Goal: Information Seeking & Learning: Learn about a topic

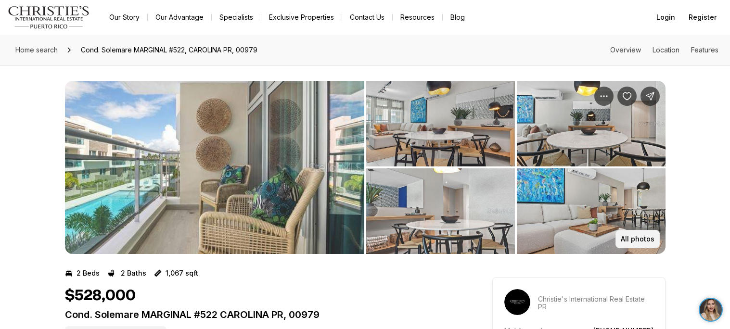
click at [651, 237] on p "All photos" at bounding box center [638, 239] width 34 height 8
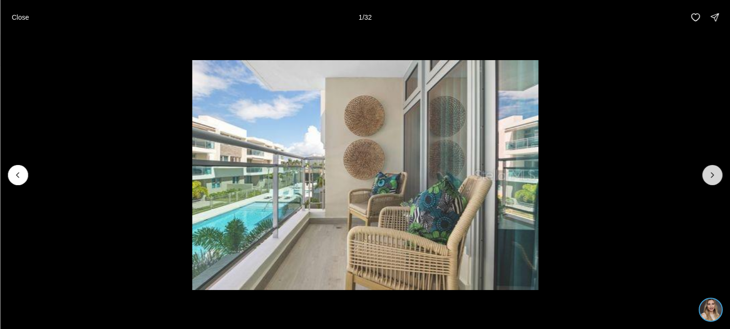
click at [718, 171] on button "Next slide" at bounding box center [712, 175] width 20 height 20
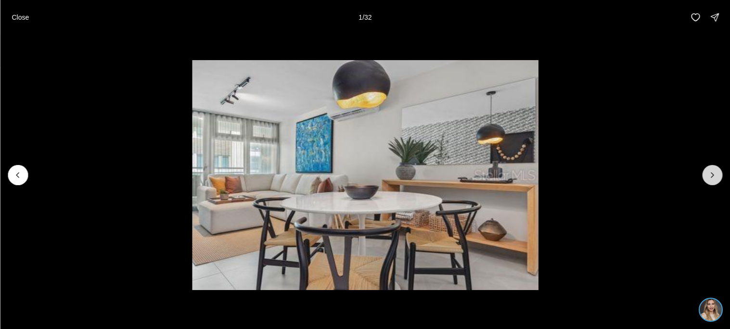
click at [718, 171] on button "Next slide" at bounding box center [712, 175] width 20 height 20
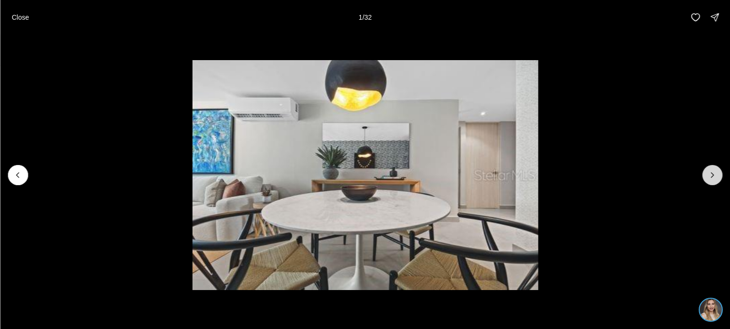
click at [718, 171] on button "Next slide" at bounding box center [712, 175] width 20 height 20
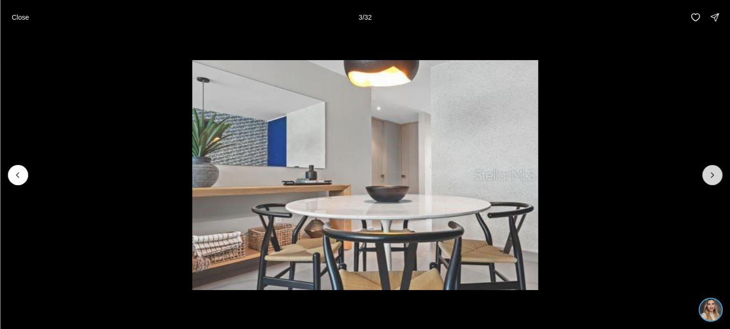
click at [718, 171] on button "Next slide" at bounding box center [712, 175] width 20 height 20
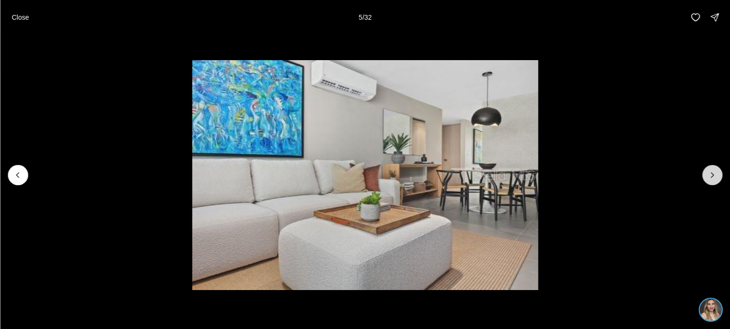
click at [718, 171] on button "Next slide" at bounding box center [712, 175] width 20 height 20
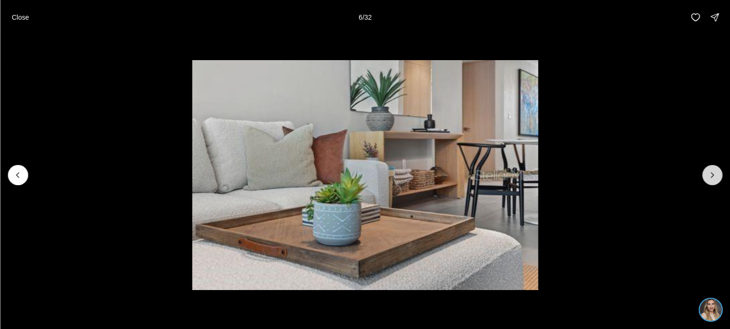
click at [718, 171] on button "Next slide" at bounding box center [712, 175] width 20 height 20
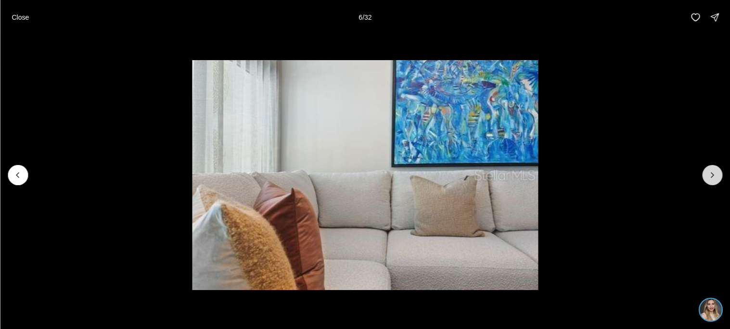
click at [718, 171] on button "Next slide" at bounding box center [712, 175] width 20 height 20
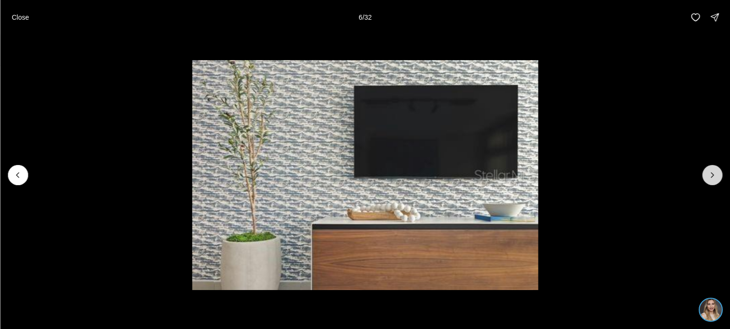
click at [718, 171] on button "Next slide" at bounding box center [712, 175] width 20 height 20
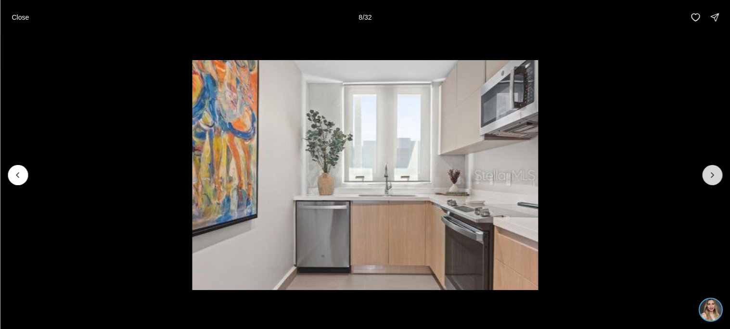
click at [718, 171] on button "Next slide" at bounding box center [712, 175] width 20 height 20
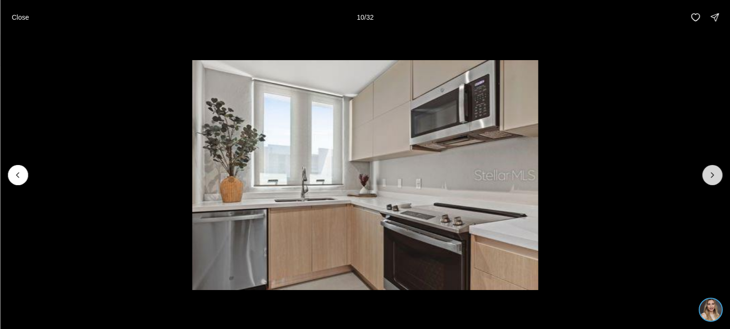
click at [718, 171] on button "Next slide" at bounding box center [712, 175] width 20 height 20
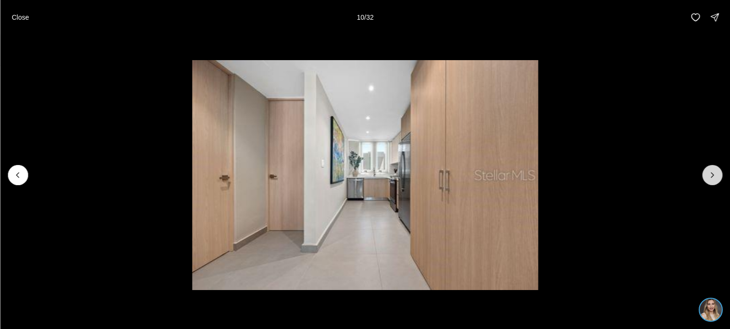
click at [718, 171] on button "Next slide" at bounding box center [712, 175] width 20 height 20
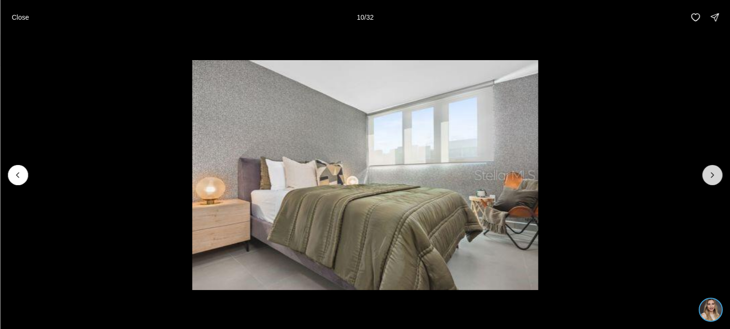
click at [718, 171] on button "Next slide" at bounding box center [712, 175] width 20 height 20
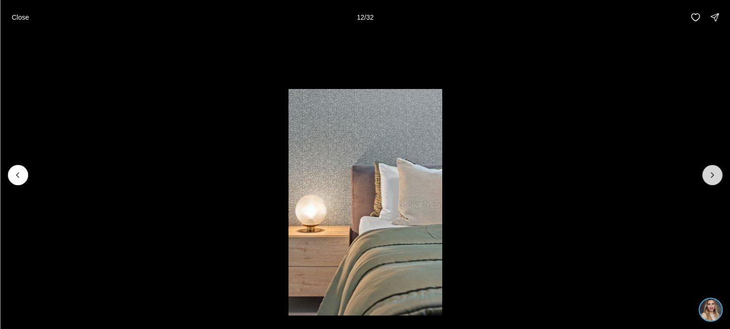
click at [718, 171] on button "Next slide" at bounding box center [712, 175] width 20 height 20
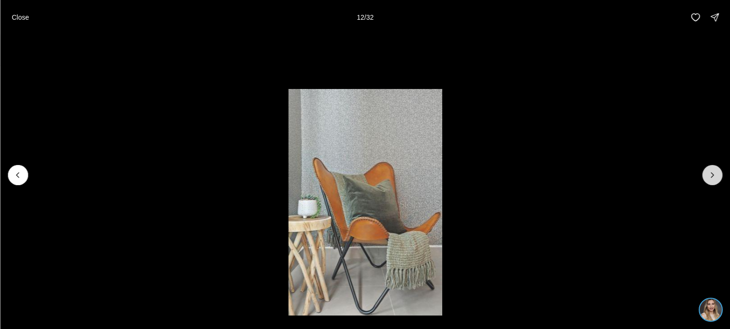
click at [718, 171] on button "Next slide" at bounding box center [712, 175] width 20 height 20
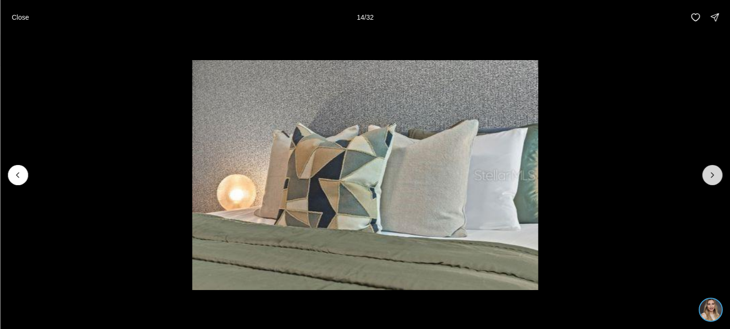
click at [718, 171] on button "Next slide" at bounding box center [712, 175] width 20 height 20
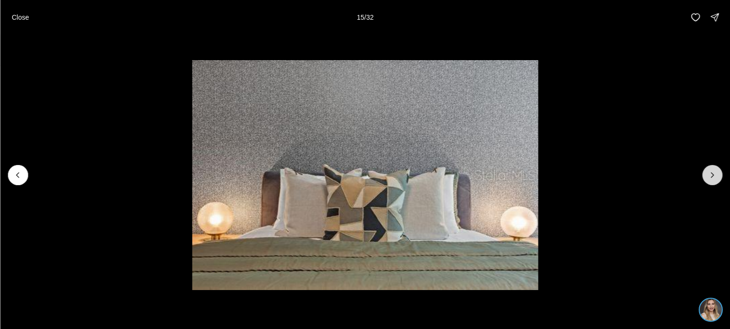
click at [718, 171] on button "Next slide" at bounding box center [712, 175] width 20 height 20
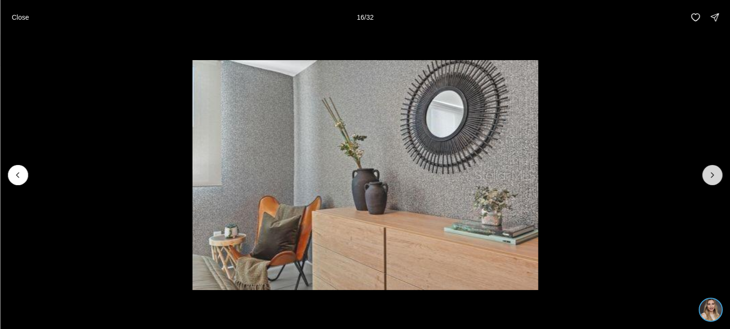
click at [718, 171] on button "Next slide" at bounding box center [712, 175] width 20 height 20
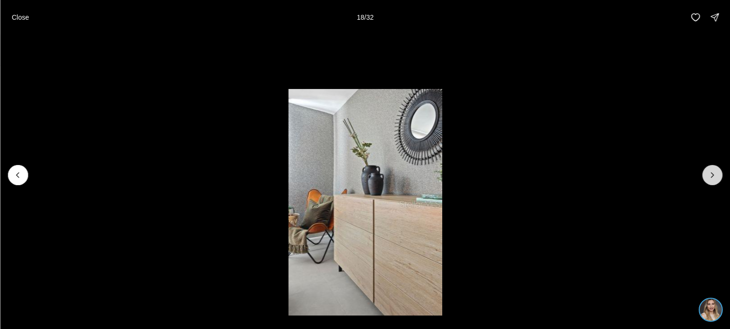
click at [718, 171] on button "Next slide" at bounding box center [712, 175] width 20 height 20
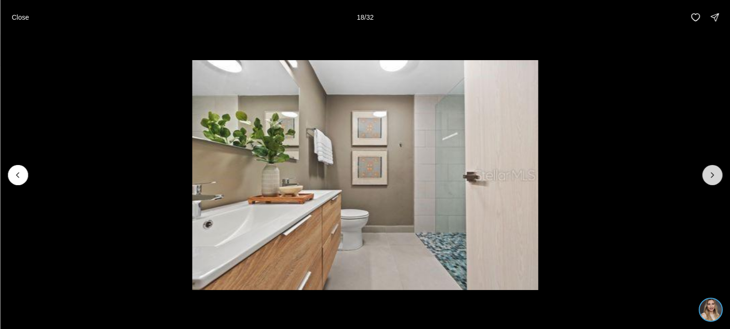
click at [718, 171] on button "Next slide" at bounding box center [712, 175] width 20 height 20
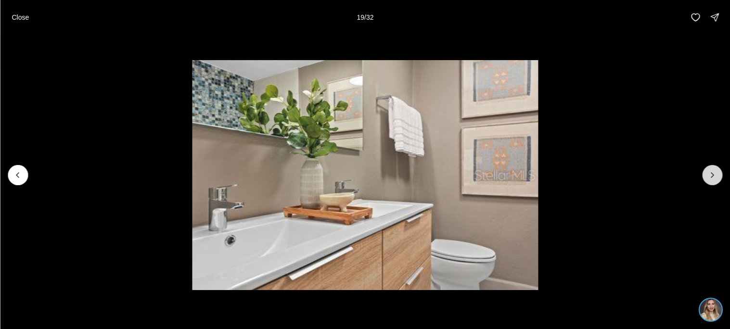
click at [718, 171] on button "Next slide" at bounding box center [712, 175] width 20 height 20
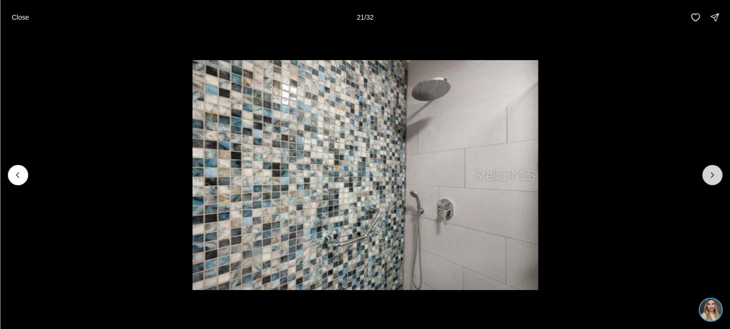
click at [718, 171] on button "Next slide" at bounding box center [712, 175] width 20 height 20
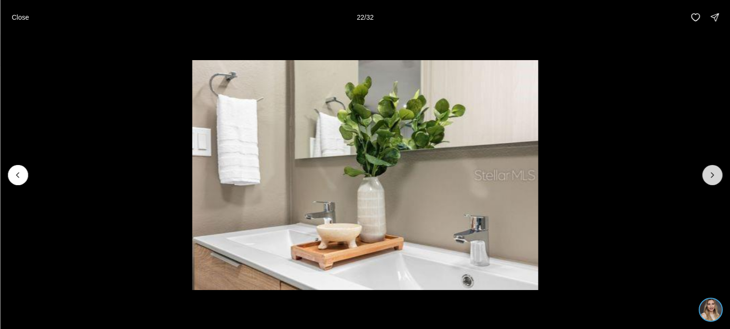
click at [718, 171] on button "Next slide" at bounding box center [712, 175] width 20 height 20
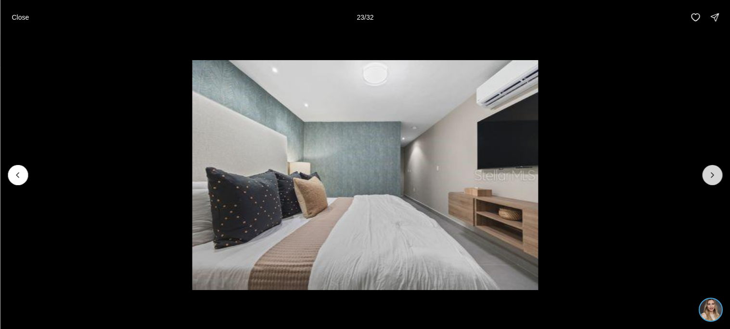
click at [718, 171] on button "Next slide" at bounding box center [712, 175] width 20 height 20
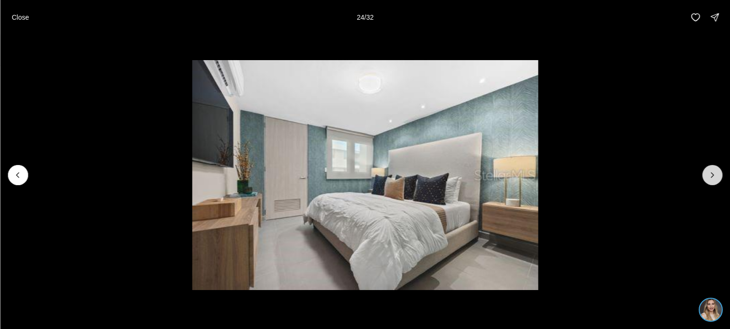
click at [718, 171] on button "Next slide" at bounding box center [712, 175] width 20 height 20
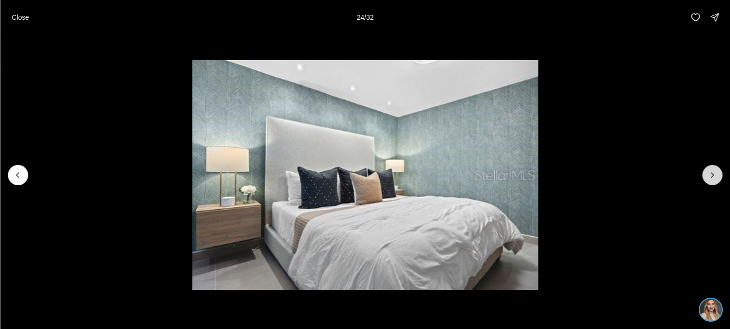
click at [718, 171] on button "Next slide" at bounding box center [712, 175] width 20 height 20
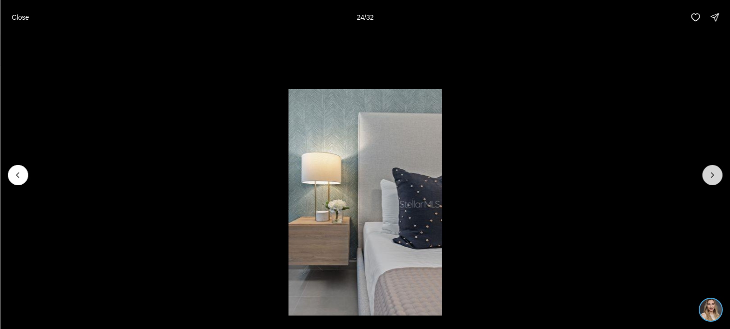
click at [718, 171] on button "Next slide" at bounding box center [712, 175] width 20 height 20
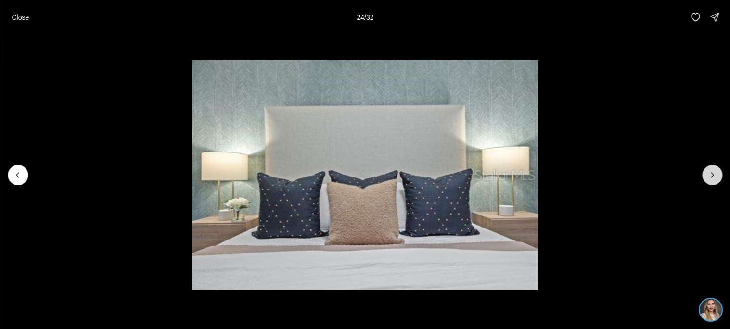
click at [718, 171] on button "Next slide" at bounding box center [712, 175] width 20 height 20
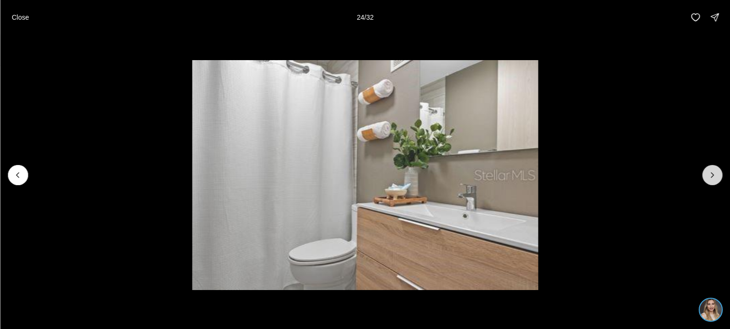
click at [718, 171] on button "Next slide" at bounding box center [712, 175] width 20 height 20
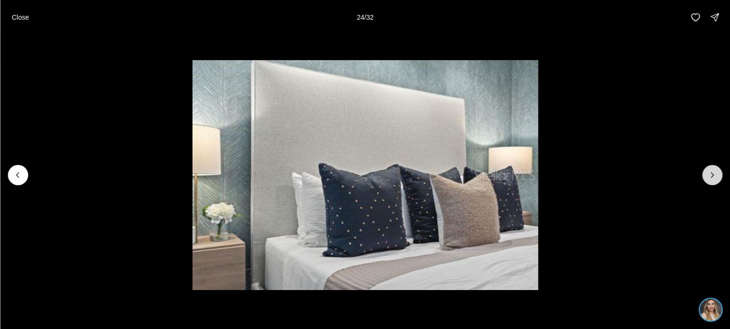
click at [718, 171] on button "Next slide" at bounding box center [712, 175] width 20 height 20
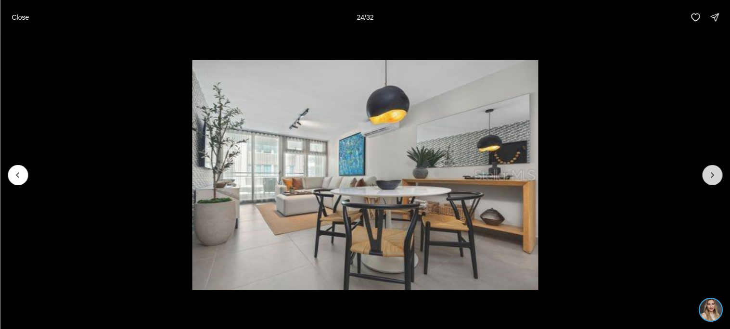
click at [718, 171] on button "Next slide" at bounding box center [712, 175] width 20 height 20
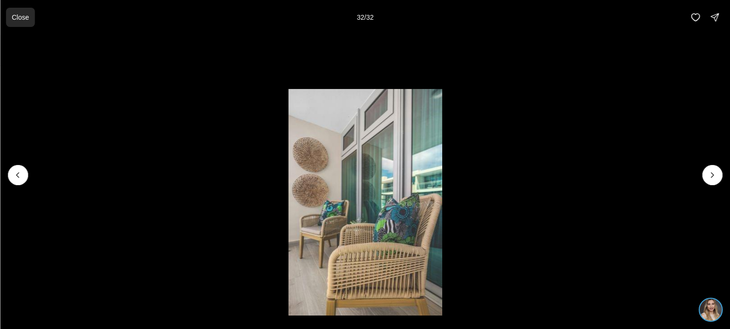
click at [21, 21] on button "Close" at bounding box center [20, 17] width 29 height 19
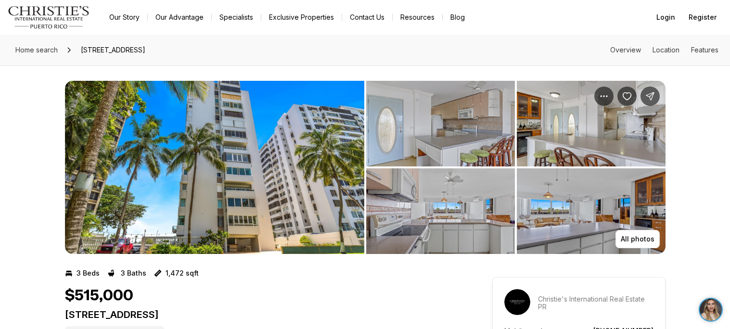
click at [302, 171] on img "View image gallery" at bounding box center [214, 167] width 299 height 173
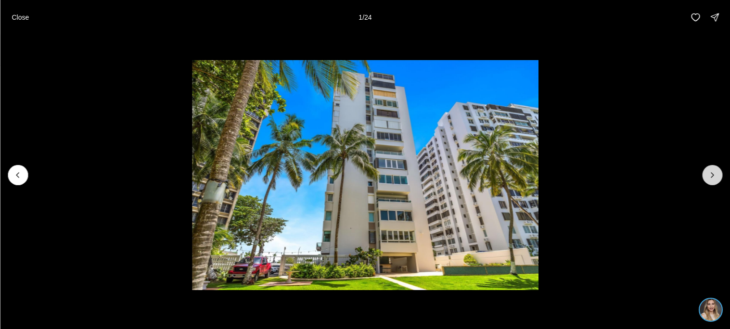
click at [720, 169] on button "Next slide" at bounding box center [712, 175] width 20 height 20
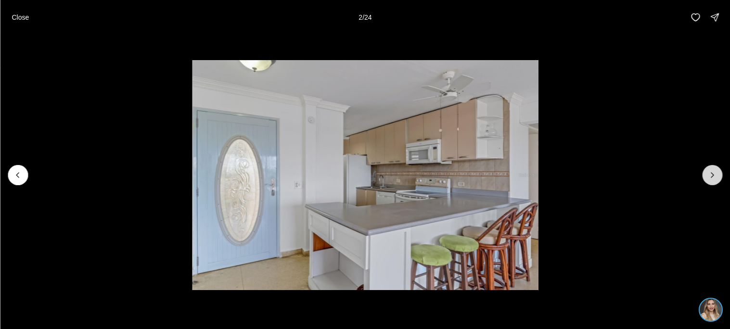
click at [720, 169] on button "Next slide" at bounding box center [712, 175] width 20 height 20
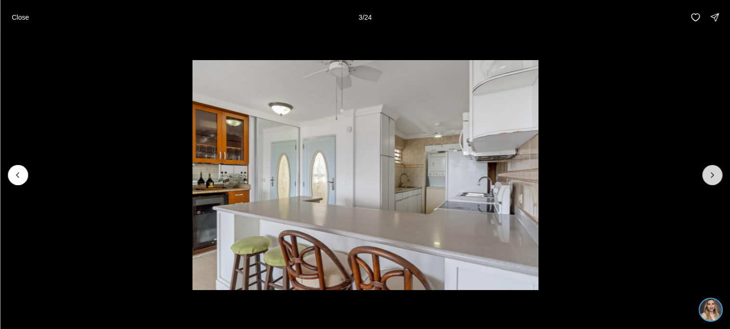
click at [720, 169] on button "Next slide" at bounding box center [712, 175] width 20 height 20
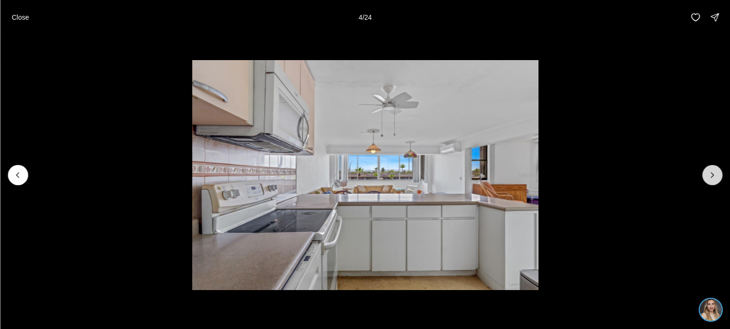
click at [720, 169] on button "Next slide" at bounding box center [712, 175] width 20 height 20
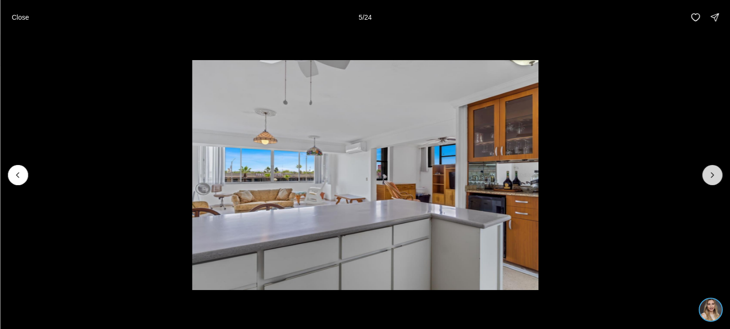
click at [720, 169] on button "Next slide" at bounding box center [712, 175] width 20 height 20
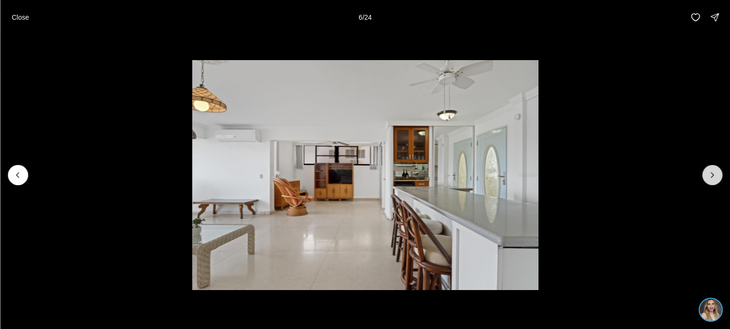
click at [720, 169] on button "Next slide" at bounding box center [712, 175] width 20 height 20
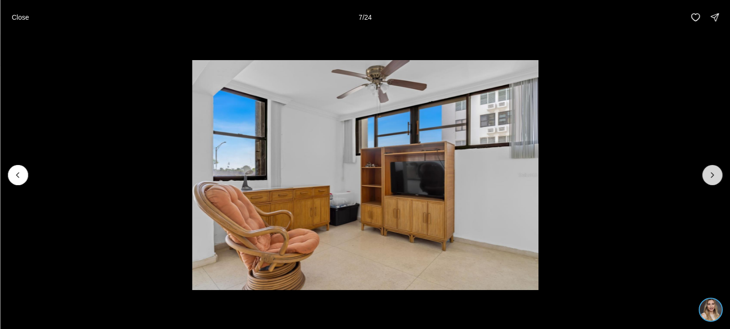
click at [720, 169] on button "Next slide" at bounding box center [712, 175] width 20 height 20
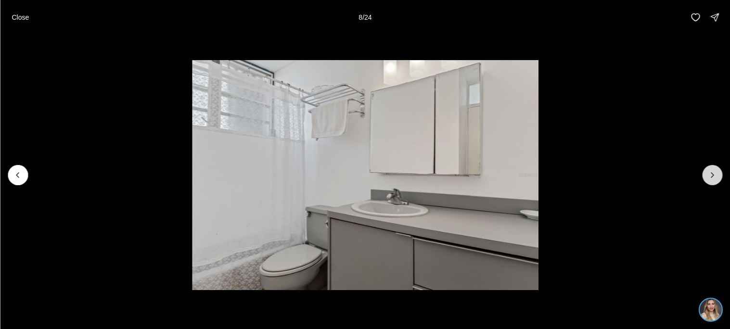
click at [720, 169] on button "Next slide" at bounding box center [712, 175] width 20 height 20
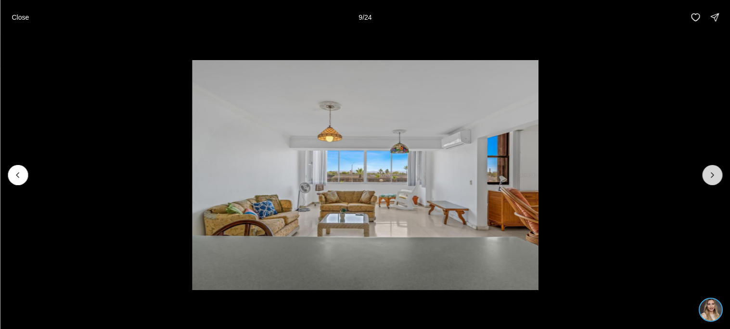
click at [720, 169] on button "Next slide" at bounding box center [712, 175] width 20 height 20
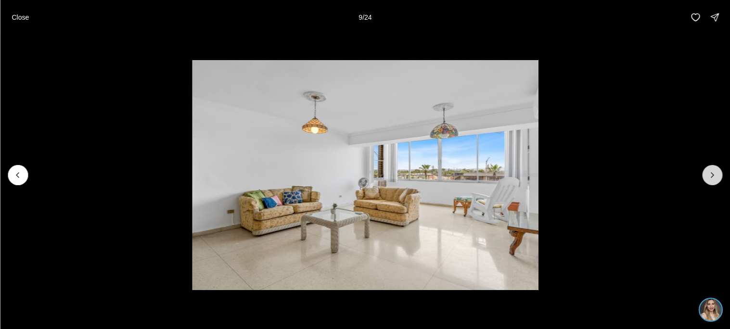
click at [720, 169] on button "Next slide" at bounding box center [712, 175] width 20 height 20
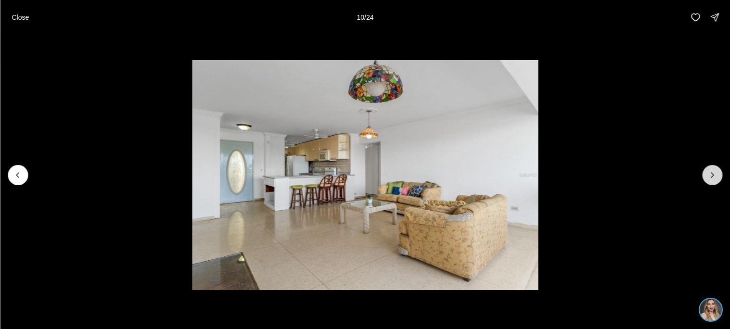
click at [720, 169] on button "Next slide" at bounding box center [712, 175] width 20 height 20
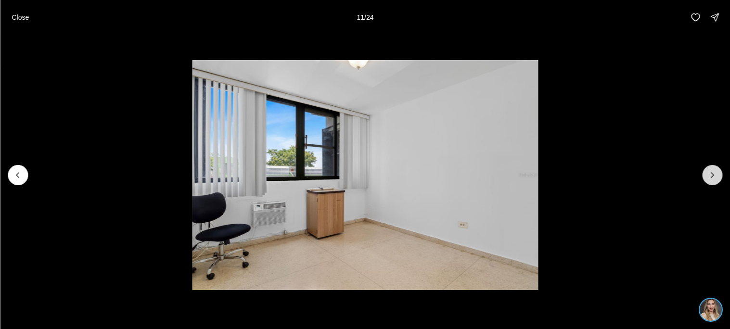
click at [720, 169] on button "Next slide" at bounding box center [712, 175] width 20 height 20
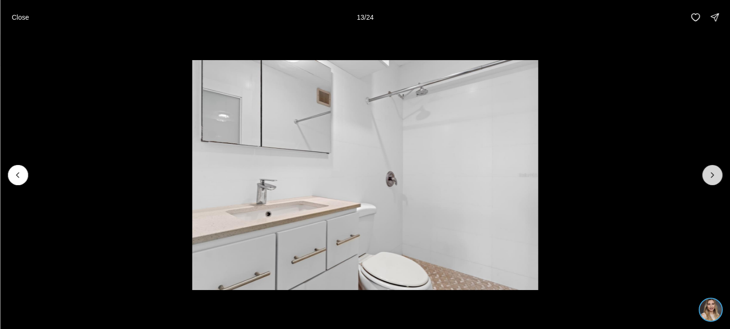
click at [720, 169] on button "Next slide" at bounding box center [712, 175] width 20 height 20
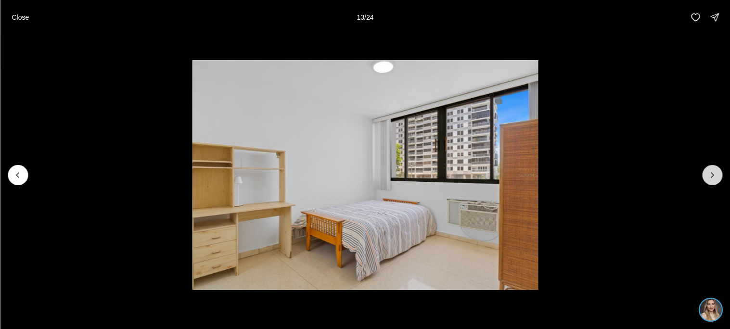
click at [720, 169] on button "Next slide" at bounding box center [712, 175] width 20 height 20
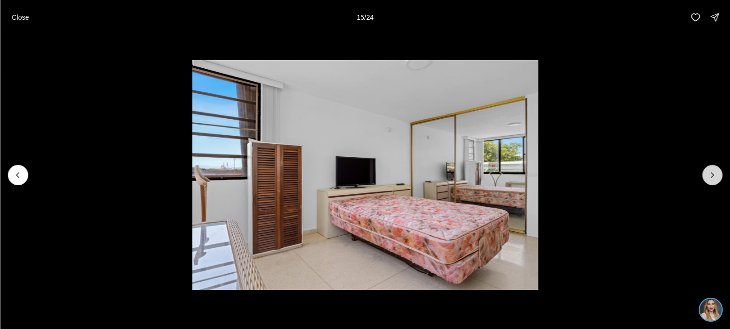
click at [720, 169] on button "Next slide" at bounding box center [712, 175] width 20 height 20
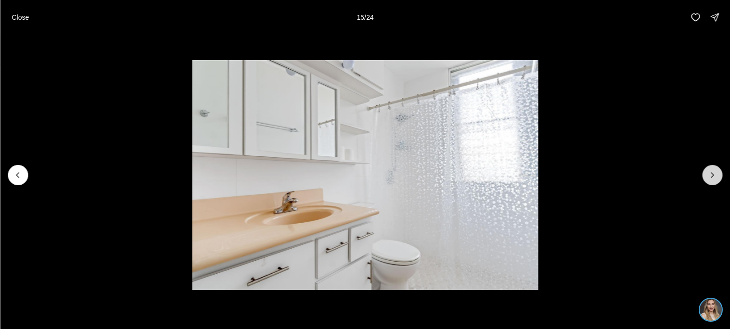
click at [720, 169] on button "Next slide" at bounding box center [712, 175] width 20 height 20
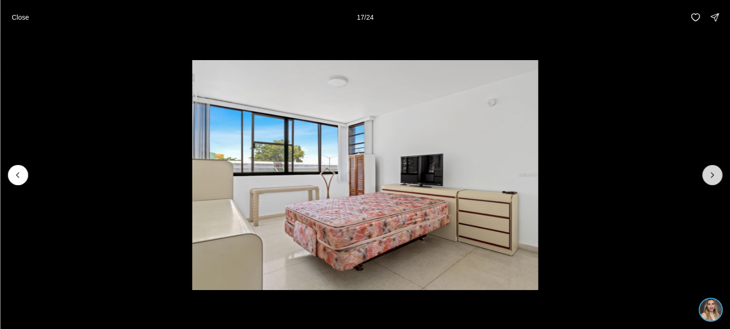
click at [720, 169] on button "Next slide" at bounding box center [712, 175] width 20 height 20
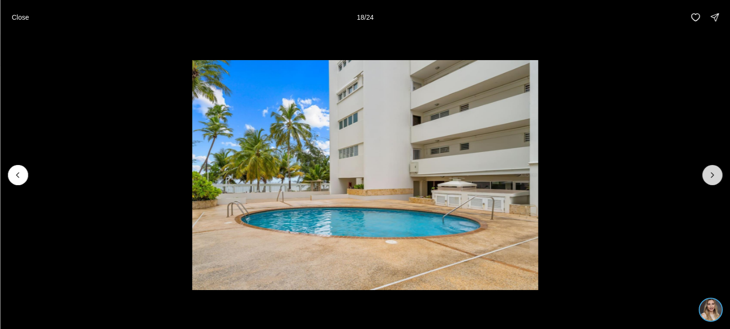
click at [720, 169] on button "Next slide" at bounding box center [712, 175] width 20 height 20
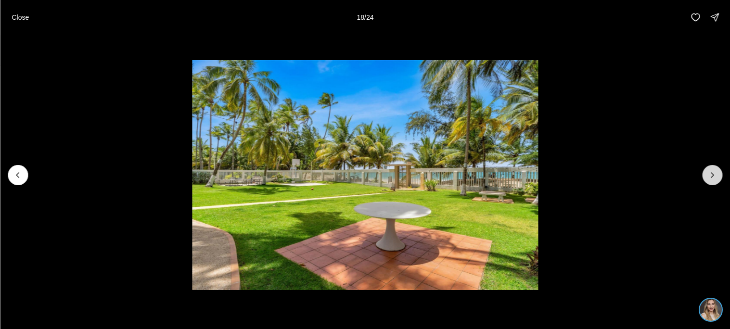
click at [720, 169] on button "Next slide" at bounding box center [712, 175] width 20 height 20
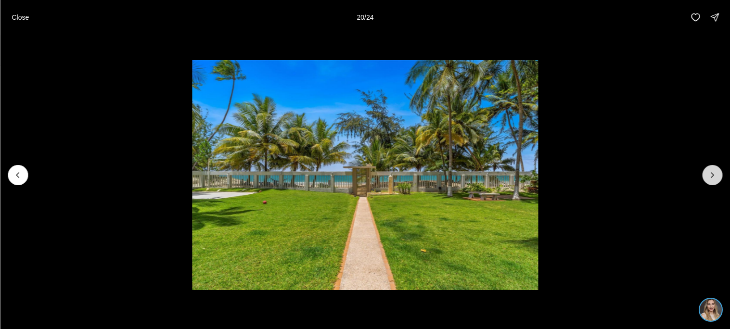
click at [720, 169] on button "Next slide" at bounding box center [712, 175] width 20 height 20
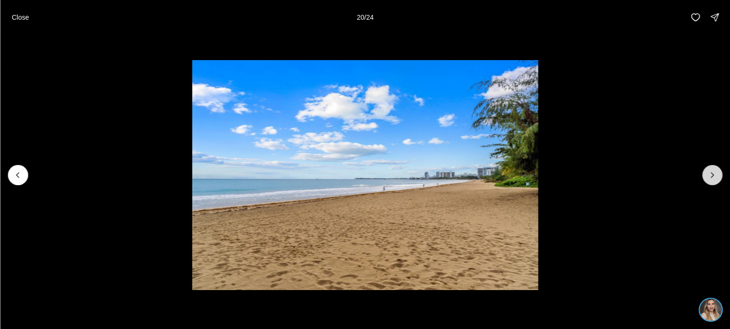
click at [720, 169] on button "Next slide" at bounding box center [712, 175] width 20 height 20
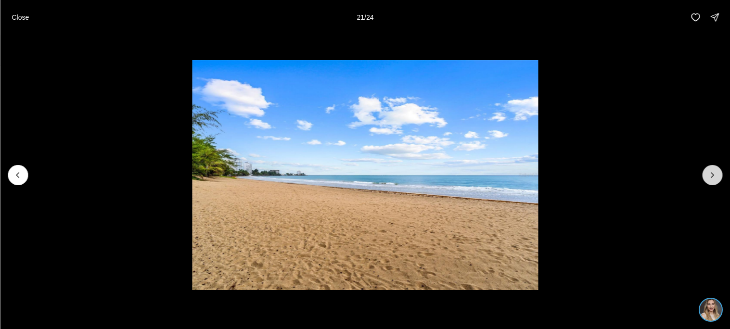
click at [720, 169] on button "Next slide" at bounding box center [712, 175] width 20 height 20
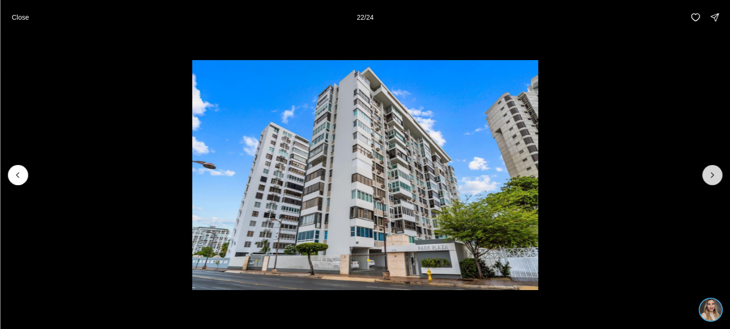
click at [720, 169] on button "Next slide" at bounding box center [712, 175] width 20 height 20
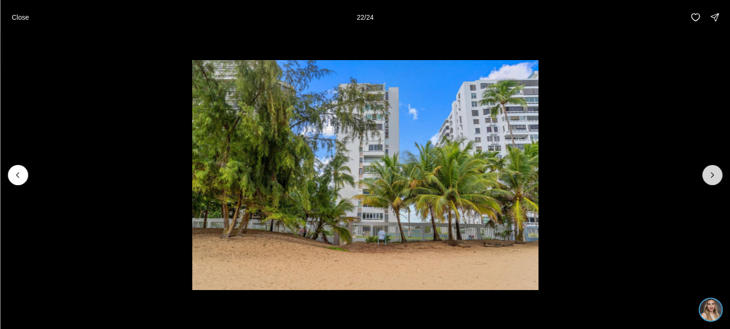
click at [720, 169] on button "Next slide" at bounding box center [712, 175] width 20 height 20
click at [720, 169] on div at bounding box center [712, 175] width 20 height 20
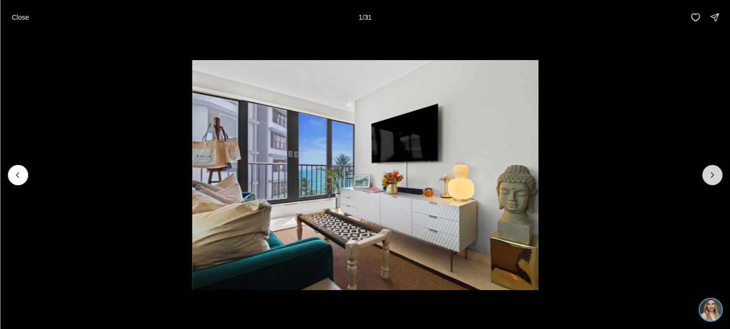
click at [708, 180] on button "Next slide" at bounding box center [712, 175] width 20 height 20
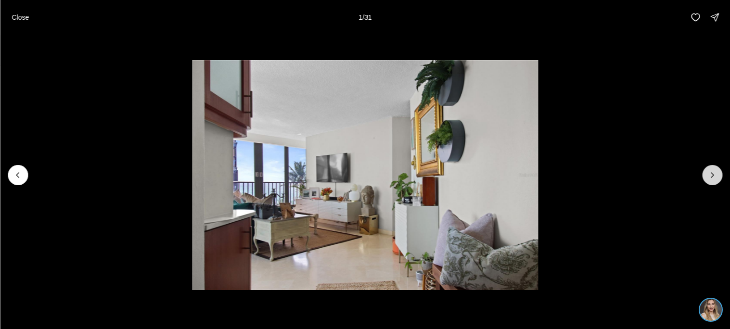
click at [708, 180] on button "Next slide" at bounding box center [712, 175] width 20 height 20
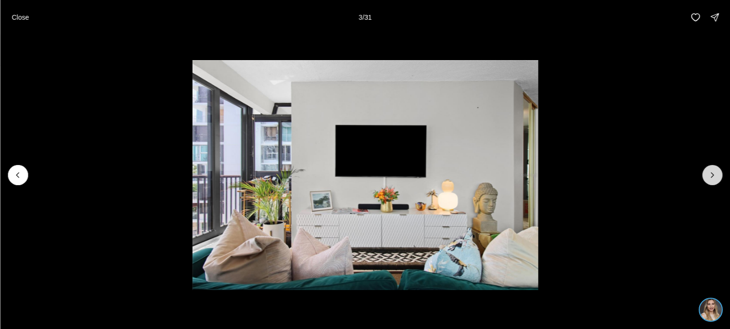
click at [708, 180] on button "Next slide" at bounding box center [712, 175] width 20 height 20
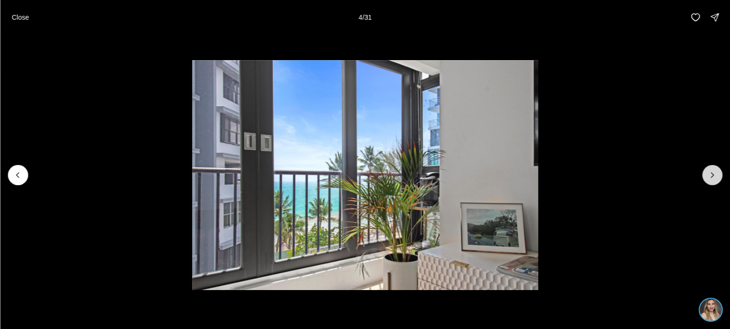
click at [708, 180] on button "Next slide" at bounding box center [712, 175] width 20 height 20
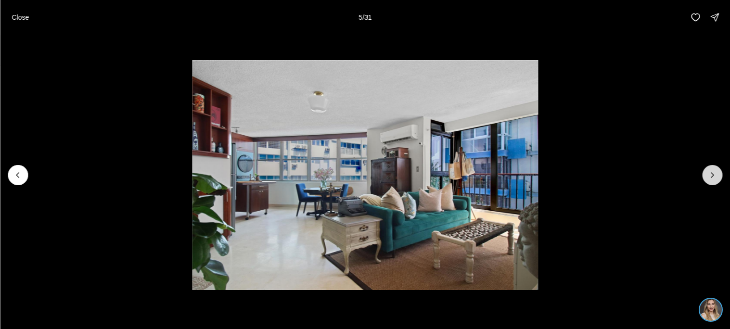
click at [708, 180] on button "Next slide" at bounding box center [712, 175] width 20 height 20
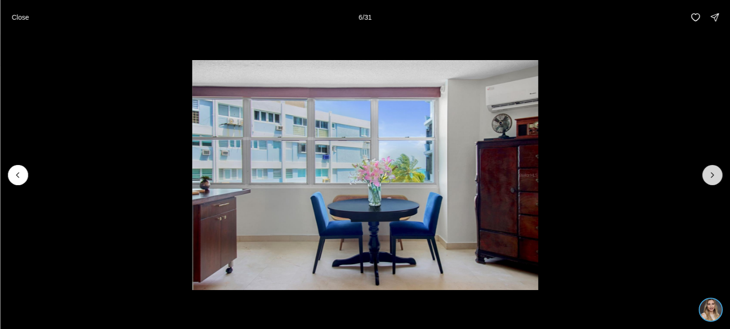
click at [708, 180] on button "Next slide" at bounding box center [712, 175] width 20 height 20
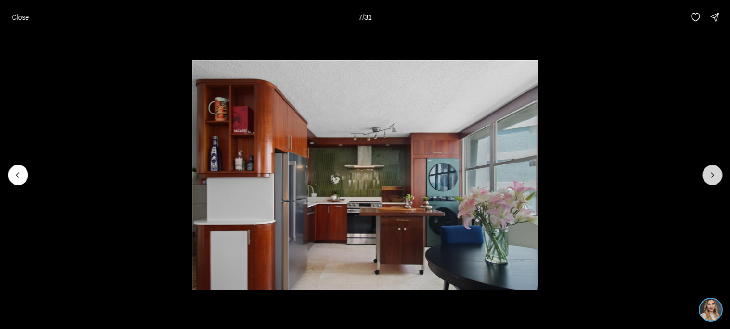
click at [708, 180] on button "Next slide" at bounding box center [712, 175] width 20 height 20
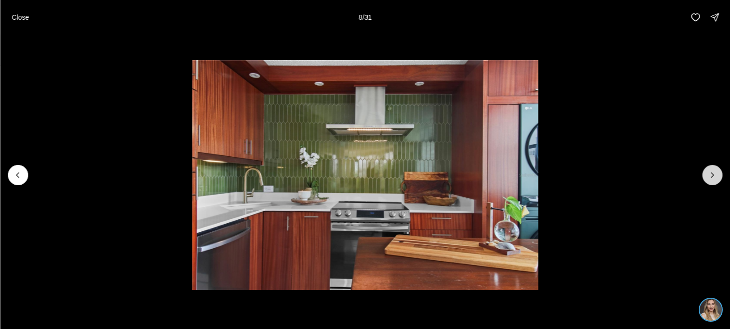
click at [708, 180] on button "Next slide" at bounding box center [712, 175] width 20 height 20
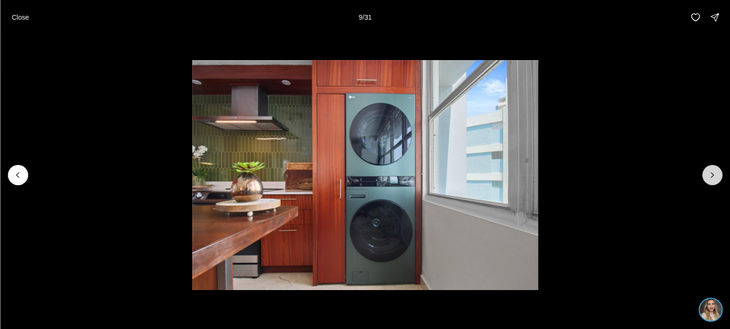
click at [708, 180] on button "Next slide" at bounding box center [712, 175] width 20 height 20
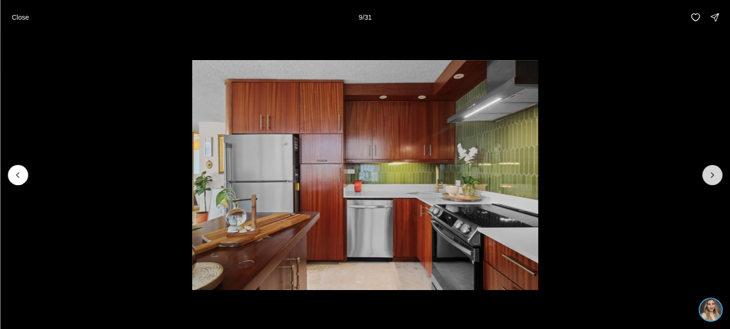
click at [708, 180] on button "Next slide" at bounding box center [712, 175] width 20 height 20
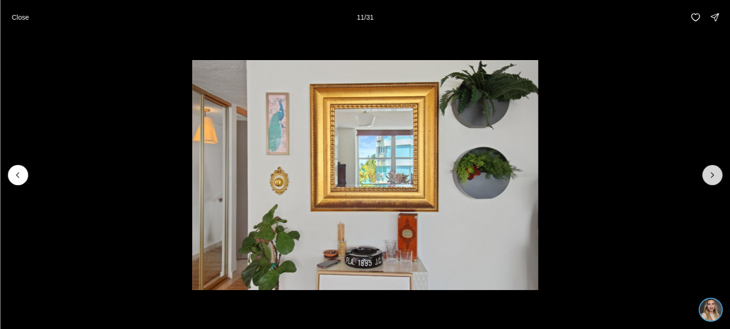
click at [708, 180] on button "Next slide" at bounding box center [712, 175] width 20 height 20
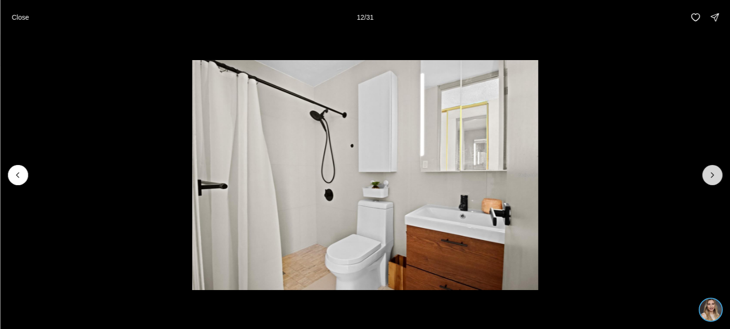
click at [708, 180] on button "Next slide" at bounding box center [712, 175] width 20 height 20
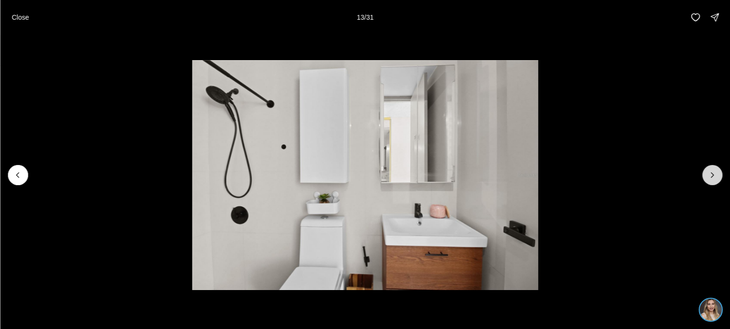
click at [708, 180] on button "Next slide" at bounding box center [712, 175] width 20 height 20
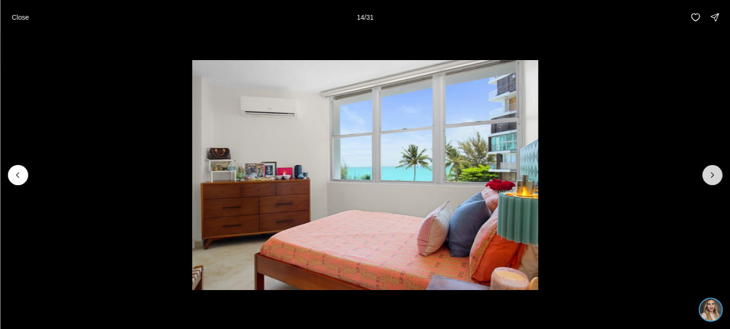
click at [708, 180] on button "Next slide" at bounding box center [712, 175] width 20 height 20
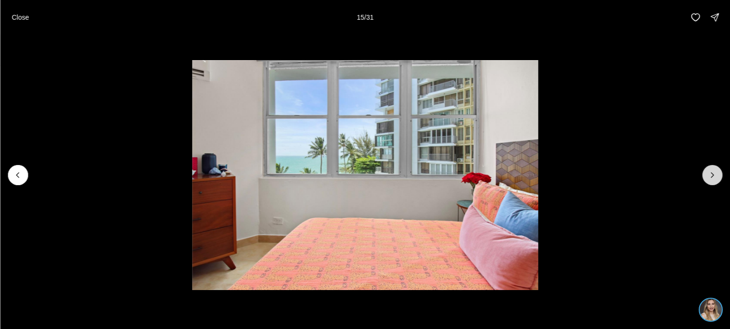
click at [708, 180] on button "Next slide" at bounding box center [712, 175] width 20 height 20
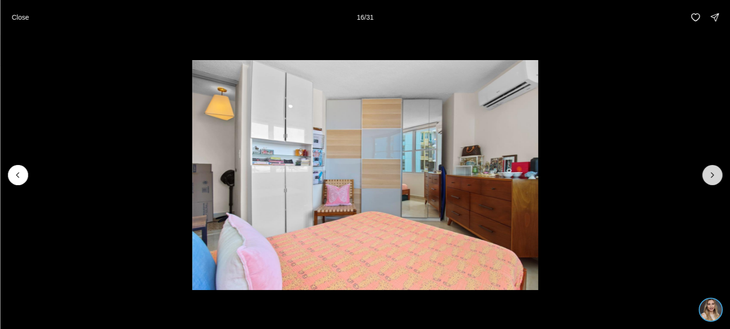
click at [708, 180] on button "Next slide" at bounding box center [712, 175] width 20 height 20
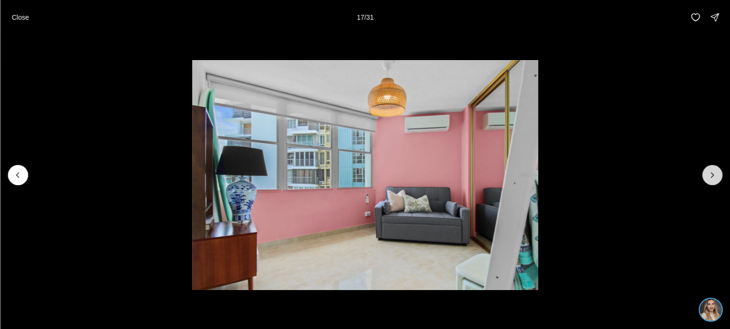
click at [708, 180] on button "Next slide" at bounding box center [712, 175] width 20 height 20
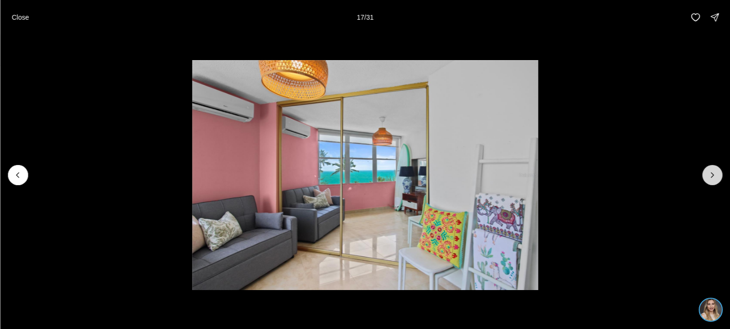
click at [708, 180] on button "Next slide" at bounding box center [712, 175] width 20 height 20
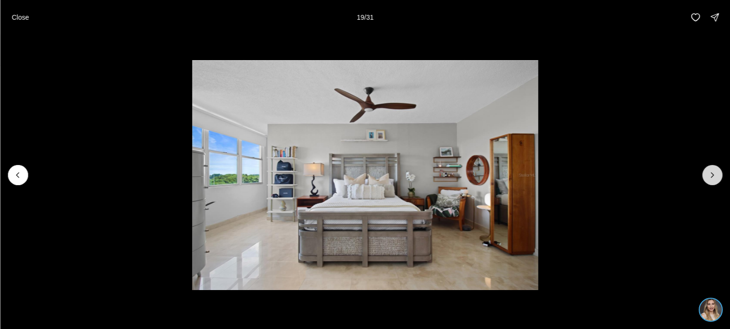
click at [708, 180] on button "Next slide" at bounding box center [712, 175] width 20 height 20
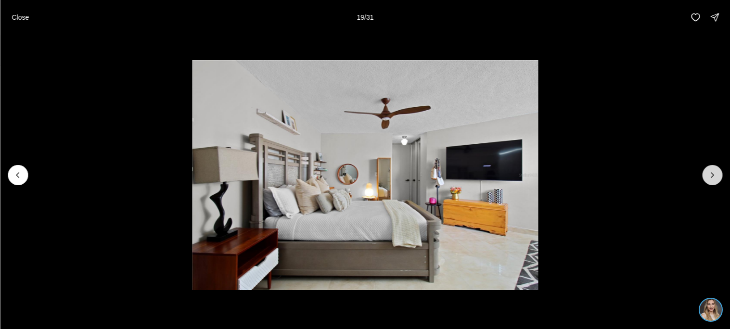
click at [708, 180] on button "Next slide" at bounding box center [712, 175] width 20 height 20
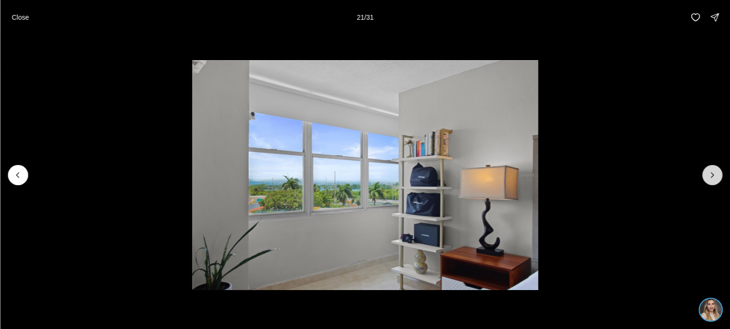
click at [708, 180] on button "Next slide" at bounding box center [712, 175] width 20 height 20
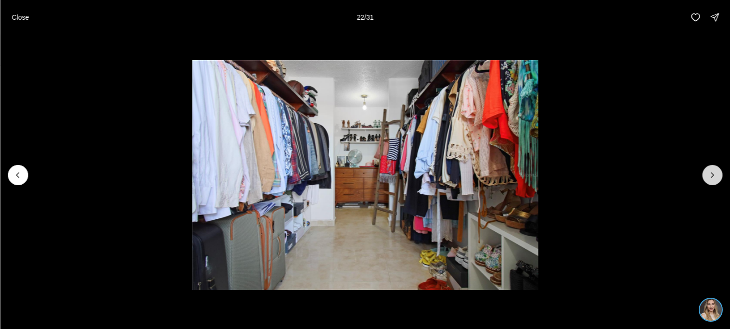
click at [708, 180] on button "Next slide" at bounding box center [712, 175] width 20 height 20
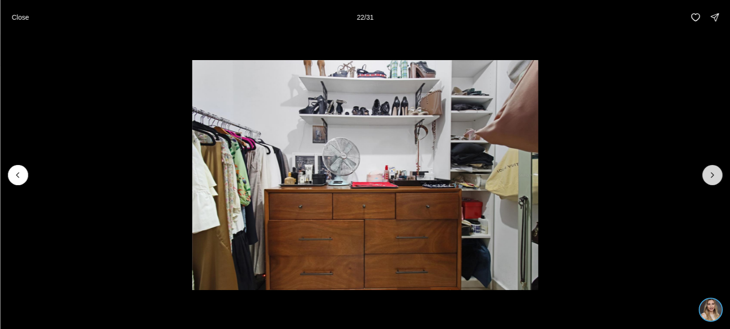
click at [708, 180] on button "Next slide" at bounding box center [712, 175] width 20 height 20
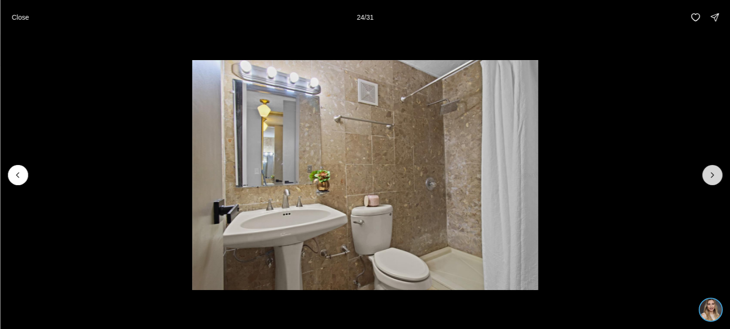
click at [708, 180] on button "Next slide" at bounding box center [712, 175] width 20 height 20
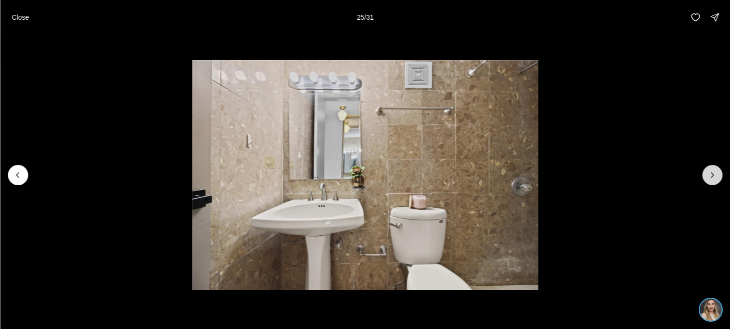
click at [708, 180] on button "Next slide" at bounding box center [712, 175] width 20 height 20
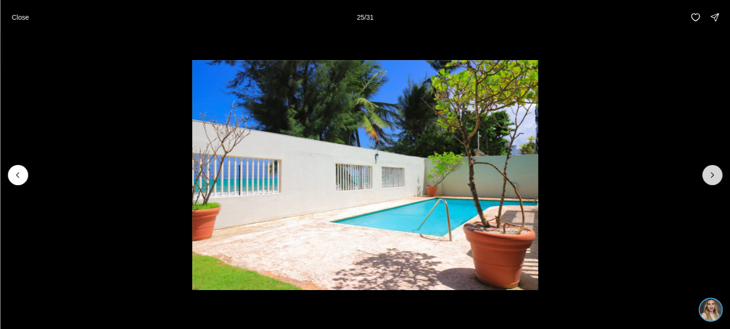
click at [708, 180] on button "Next slide" at bounding box center [712, 175] width 20 height 20
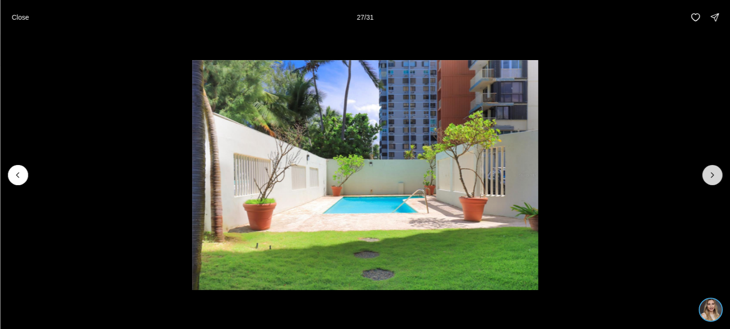
click at [708, 180] on button "Next slide" at bounding box center [712, 175] width 20 height 20
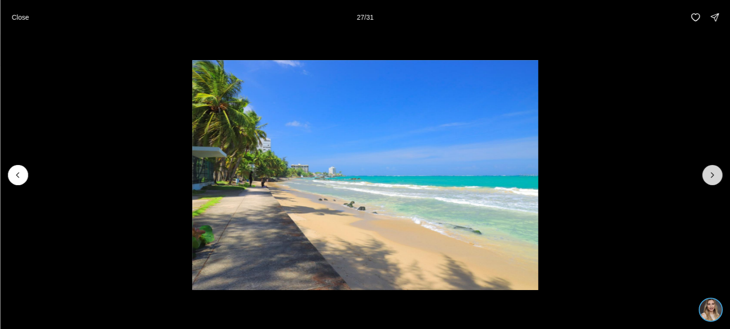
click at [708, 180] on button "Next slide" at bounding box center [712, 175] width 20 height 20
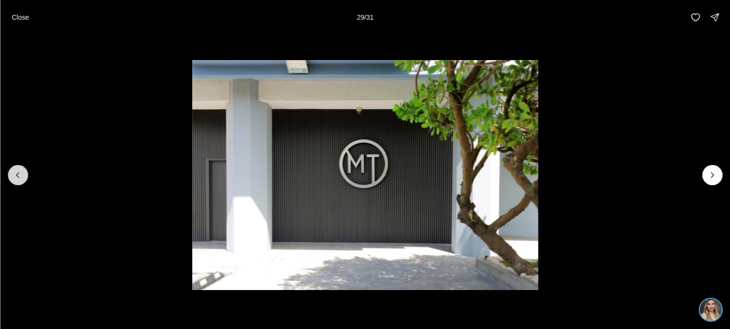
click at [18, 173] on icon "Previous slide" at bounding box center [17, 175] width 2 height 5
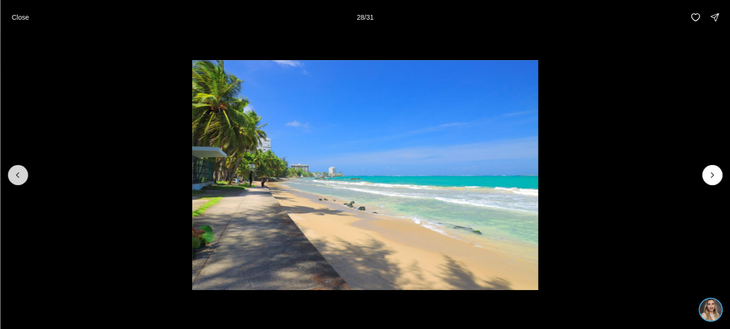
click at [18, 173] on icon "Previous slide" at bounding box center [17, 175] width 2 height 5
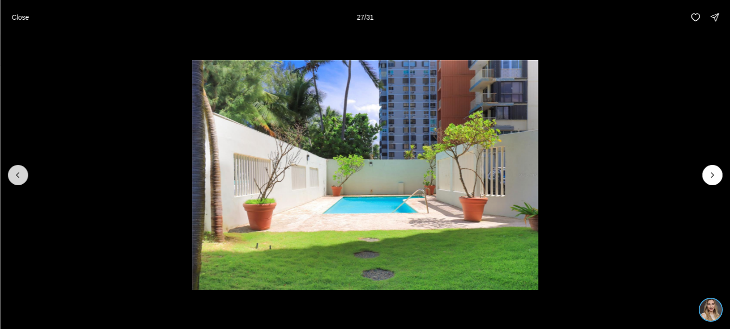
click at [18, 173] on icon "Previous slide" at bounding box center [17, 175] width 2 height 5
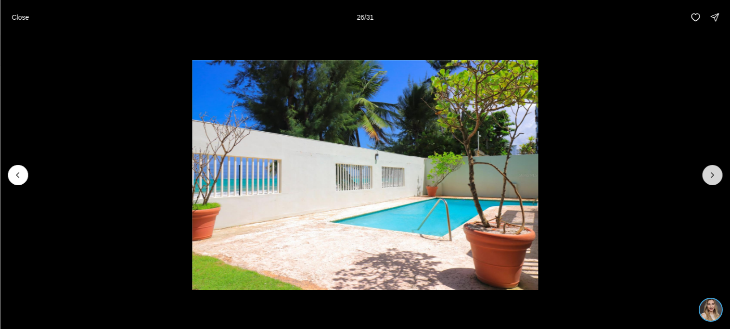
click at [709, 172] on icon "Next slide" at bounding box center [712, 175] width 10 height 10
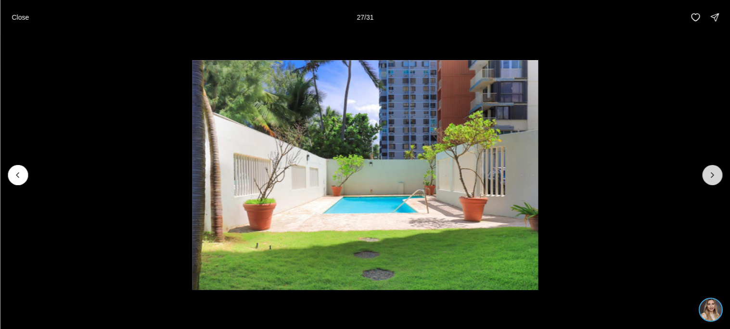
click at [709, 172] on icon "Next slide" at bounding box center [712, 175] width 10 height 10
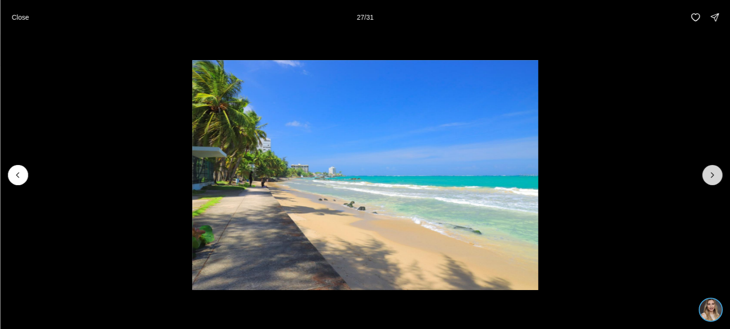
click at [709, 172] on icon "Next slide" at bounding box center [712, 175] width 10 height 10
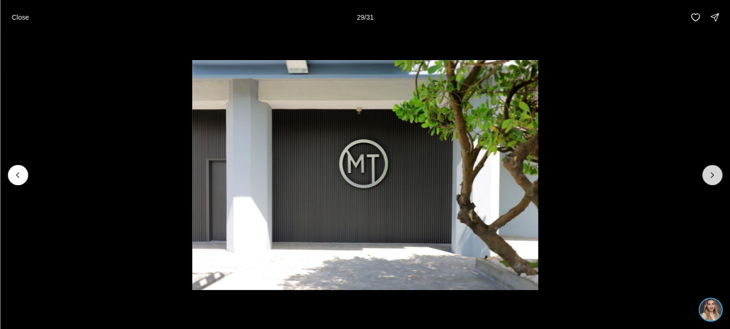
click at [709, 172] on icon "Next slide" at bounding box center [712, 175] width 10 height 10
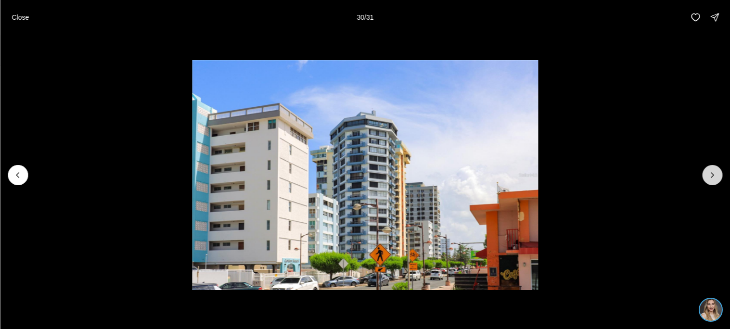
click at [709, 172] on icon "Next slide" at bounding box center [712, 175] width 10 height 10
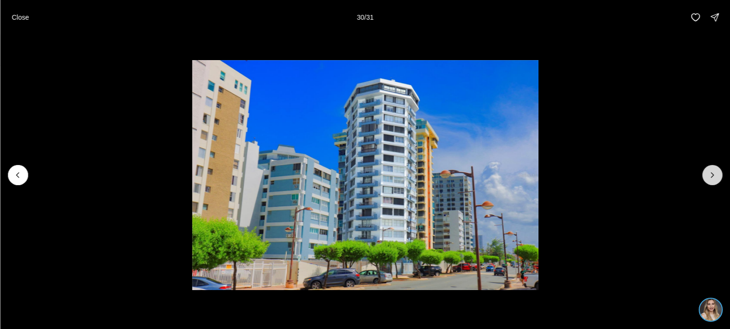
click at [709, 172] on icon "Next slide" at bounding box center [712, 175] width 10 height 10
click at [709, 172] on div at bounding box center [712, 175] width 20 height 20
click at [14, 20] on p "Close" at bounding box center [20, 17] width 17 height 8
